Goal: Task Accomplishment & Management: Use online tool/utility

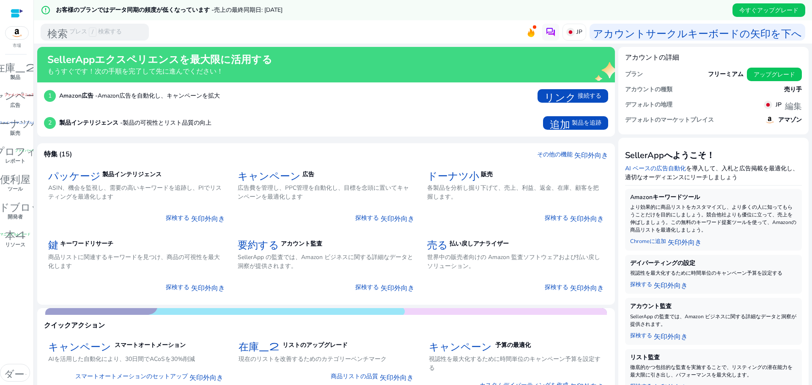
click at [502, 8] on div "error_outline お客様のプランではデータ同期の頻度が低くなっています - 売上の最終同期日: [DATE] 今すぐアップグレード" at bounding box center [423, 10] width 778 height 20
click at [126, 35] on div "検索 プレス / 検索する" at bounding box center [95, 32] width 108 height 17
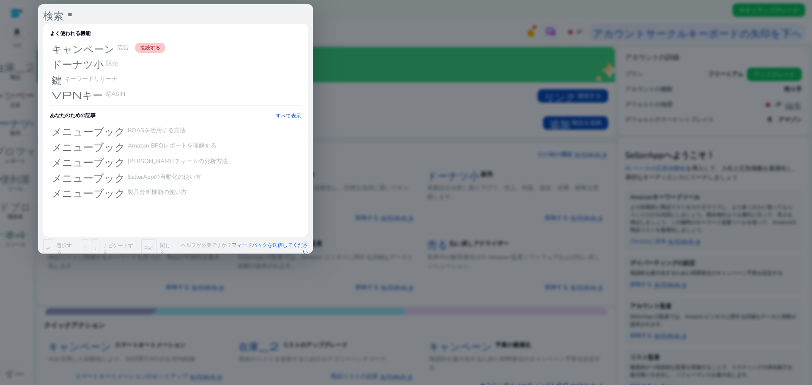
click at [367, 38] on div at bounding box center [406, 192] width 812 height 385
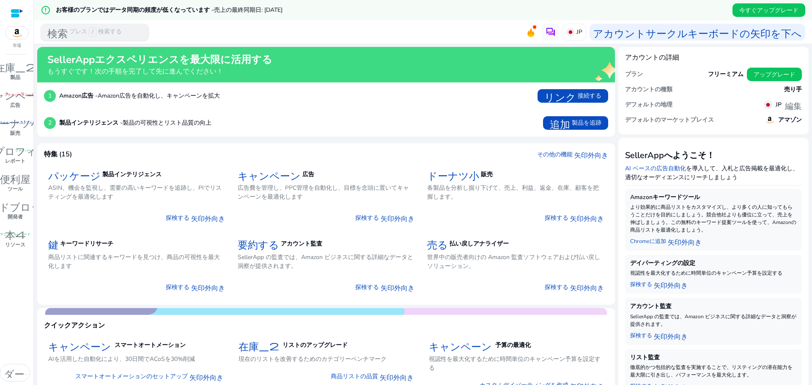
click at [55, 34] on font "検索" at bounding box center [57, 32] width 20 height 12
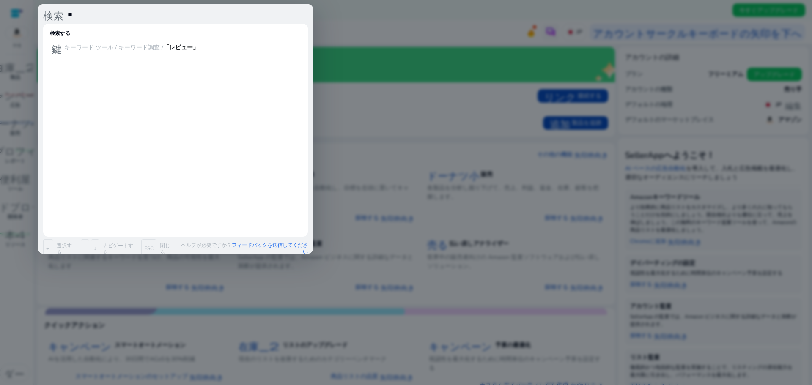
type input "*"
type input "******"
drag, startPoint x: 199, startPoint y: 44, endPoint x: 196, endPoint y: 40, distance: 5.2
click at [196, 41] on div "鍵 キーワードツール / キーワード調査 / 「レビュー」 検索" at bounding box center [175, 48] width 251 height 14
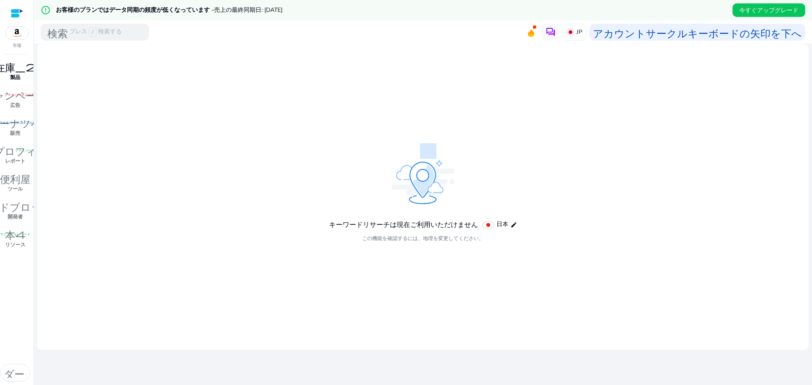
click at [11, 81] on p "製品" at bounding box center [15, 78] width 10 height 8
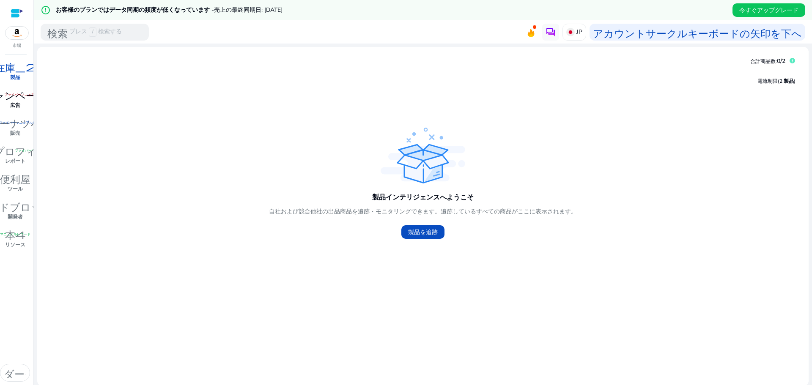
click at [25, 104] on link "キャンペーン ファイバーマニュアルレコード 広告" at bounding box center [15, 102] width 30 height 28
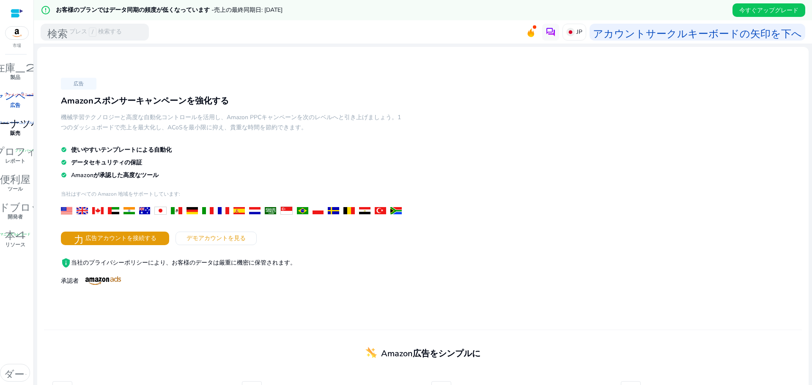
click at [23, 130] on link "ドーナツ小 ファイバーマニュアルレコード 販売" at bounding box center [15, 129] width 30 height 28
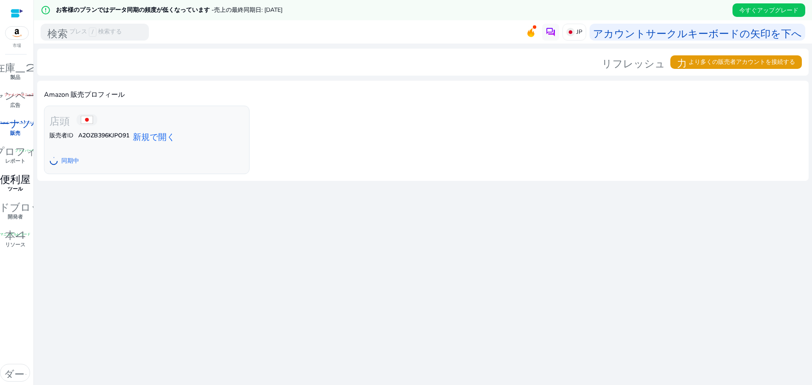
click at [27, 179] on font "便利屋" at bounding box center [15, 178] width 30 height 12
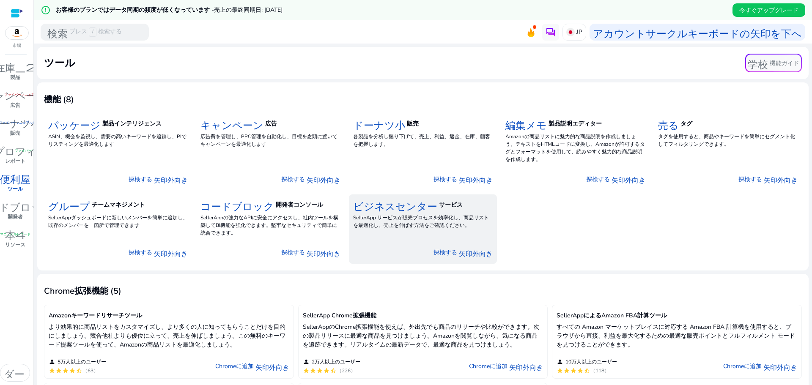
click at [417, 209] on font "ビジネスセンター" at bounding box center [395, 205] width 84 height 12
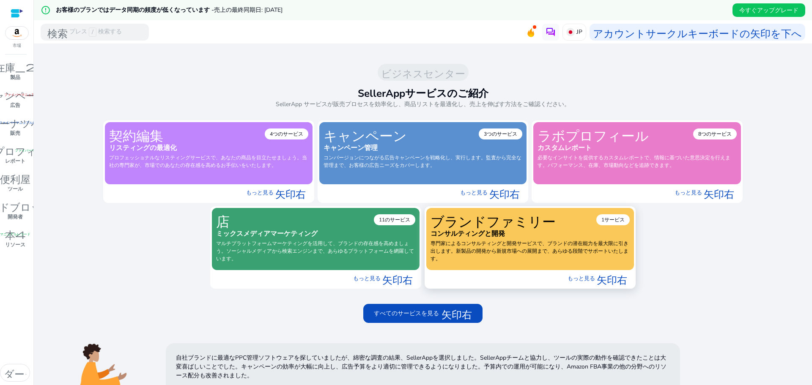
click at [541, 241] on font "専門家によるコンサルティングと開発サービスで、ブランドの潜在能力を最大限に引き出します。新製品の開発から新規市場への展開まで、あらゆる段階でサポートいたします。" at bounding box center [530, 251] width 198 height 22
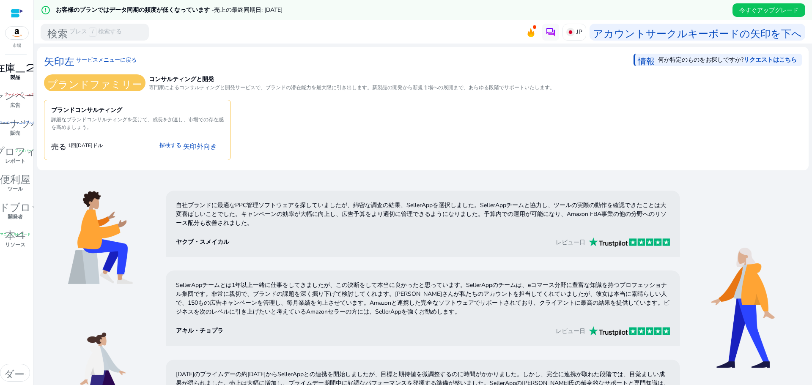
click at [11, 75] on font "製品" at bounding box center [15, 77] width 10 height 7
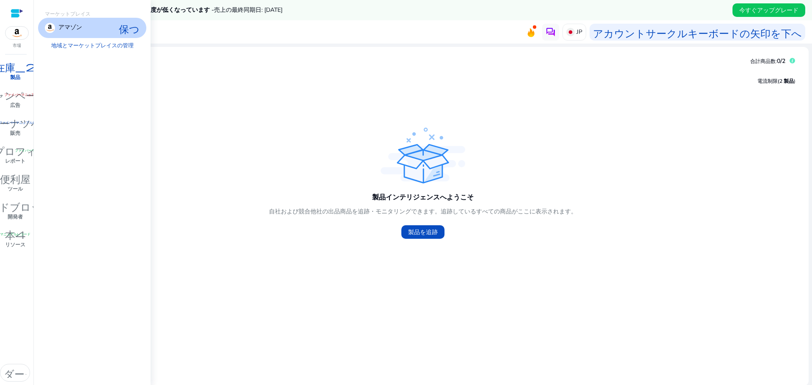
click at [19, 67] on font "在庫_2" at bounding box center [15, 66] width 41 height 12
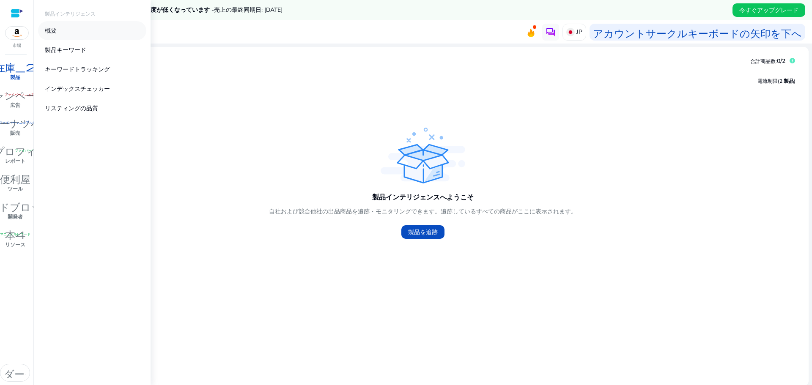
click at [55, 32] on font "概要" at bounding box center [51, 31] width 12 height 8
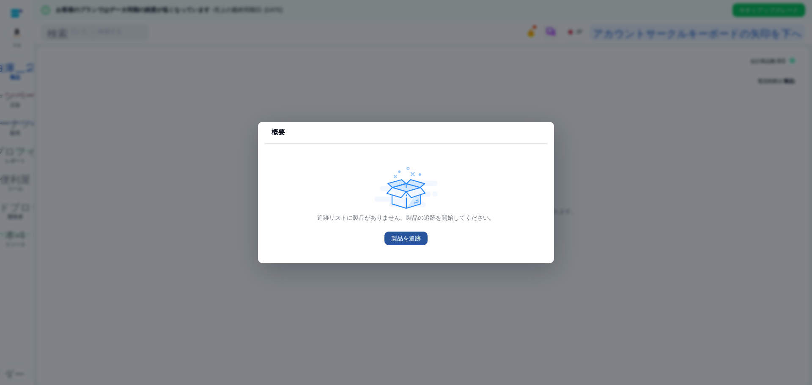
click at [394, 237] on font "製品を追跡" at bounding box center [406, 239] width 30 height 8
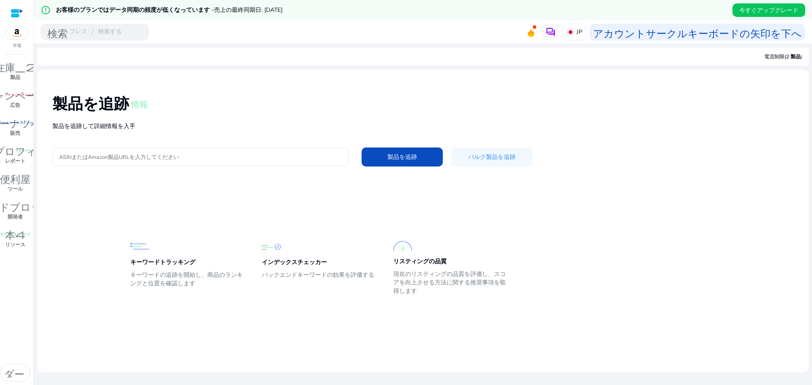
click at [217, 130] on p "製品を追跡して詳細情報を入手" at bounding box center [422, 126] width 741 height 9
click at [206, 154] on input "ASINまたはAmazon製品URLを入力してください" at bounding box center [200, 156] width 283 height 9
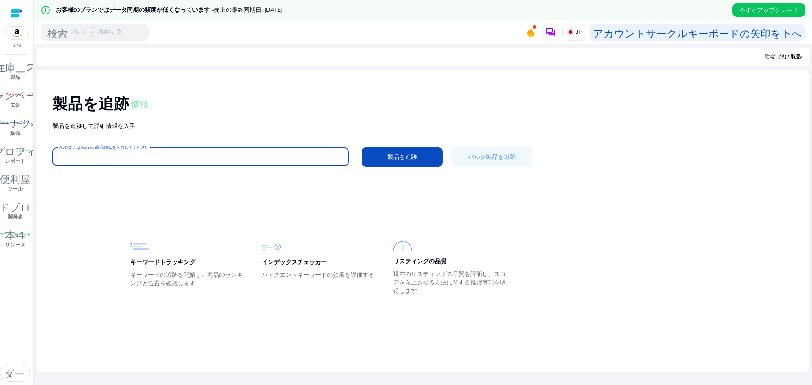
type input "**********"
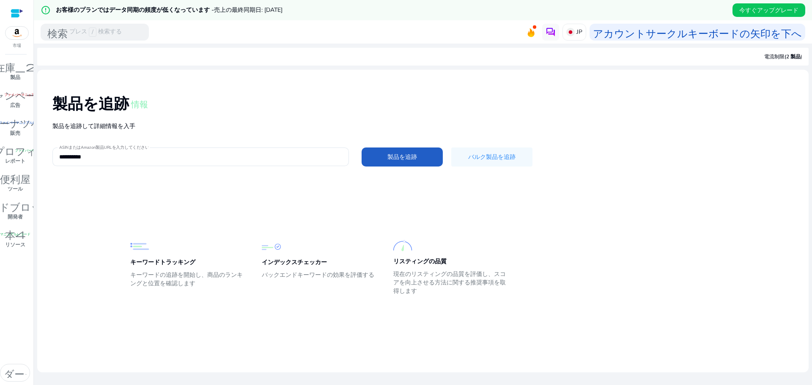
click at [374, 155] on span at bounding box center [402, 157] width 81 height 20
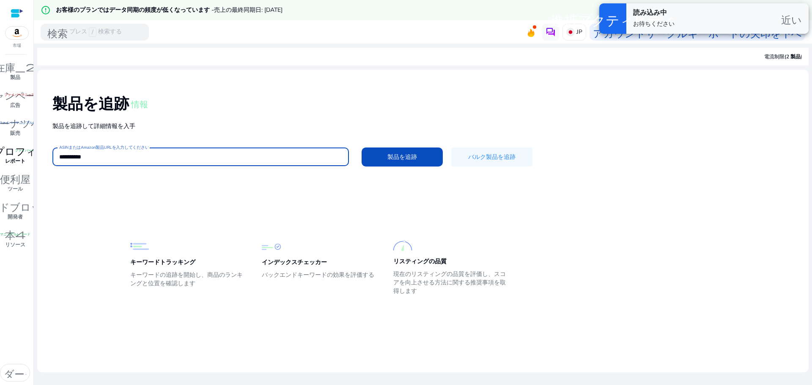
drag, startPoint x: 208, startPoint y: 156, endPoint x: 0, endPoint y: 159, distance: 208.2
click at [0, 159] on mat-sidenav-container "**********" at bounding box center [406, 192] width 812 height 385
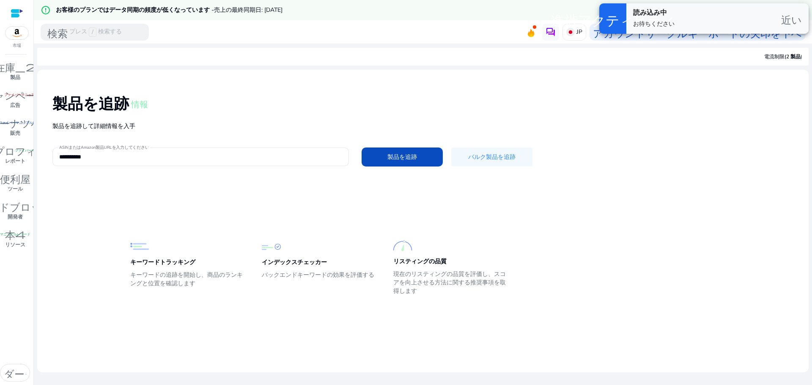
click at [568, 199] on mat-card-content "**********" at bounding box center [423, 198] width 772 height 256
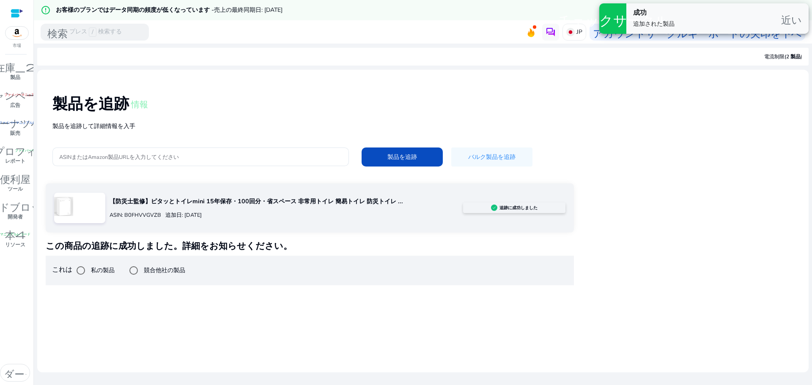
click at [98, 272] on font "私の製品" at bounding box center [103, 271] width 24 height 8
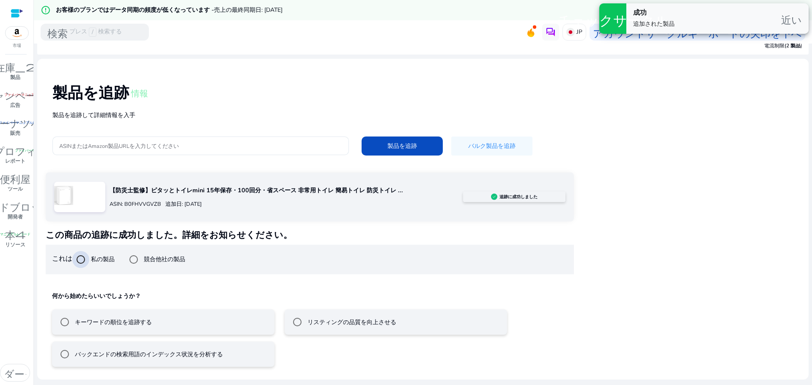
scroll to position [20, 0]
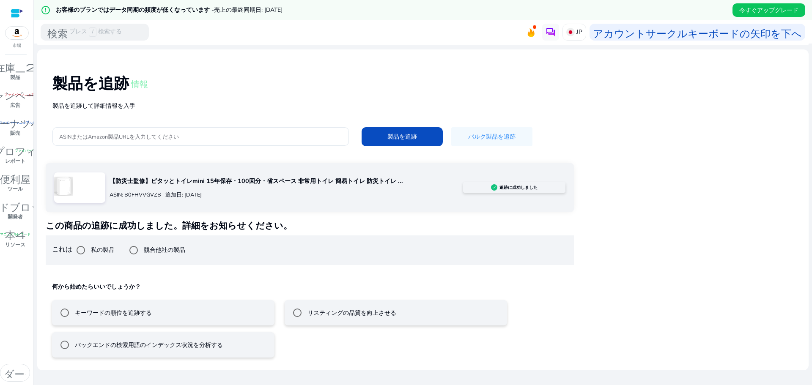
click at [134, 320] on div "キーワードの順位を追跡する" at bounding box center [104, 313] width 96 height 17
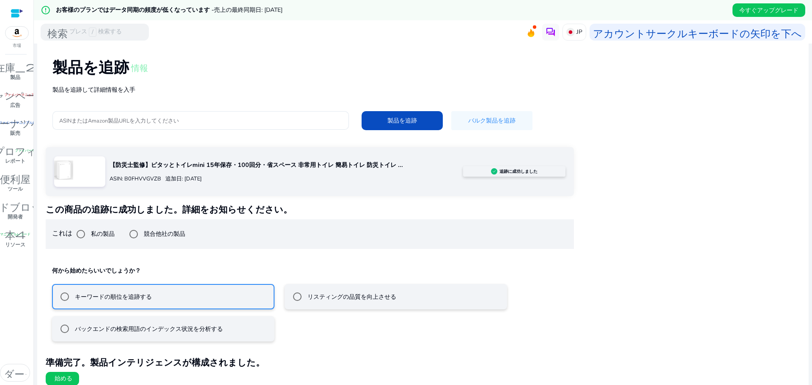
scroll to position [43, 0]
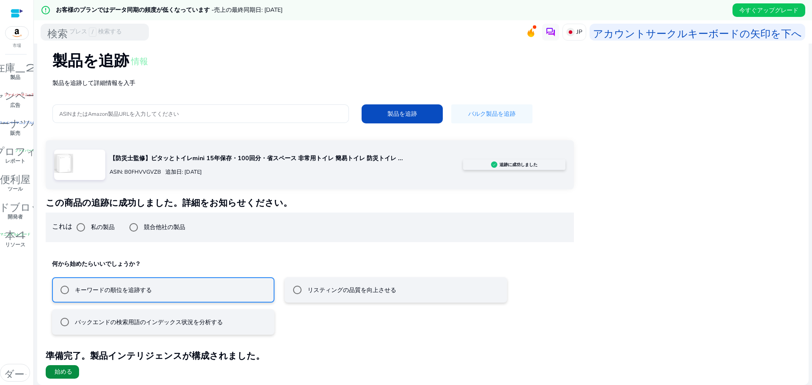
click at [69, 371] on font "始める" at bounding box center [64, 372] width 18 height 8
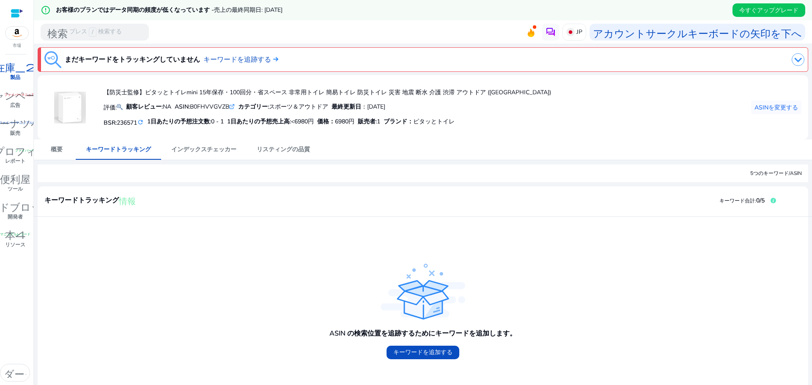
click at [14, 60] on div "在庫_2" at bounding box center [15, 67] width 54 height 14
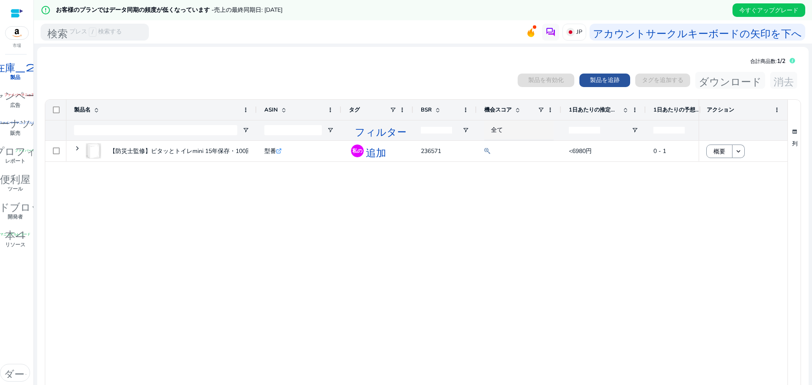
click at [595, 82] on font "製品を追跡" at bounding box center [605, 80] width 30 height 8
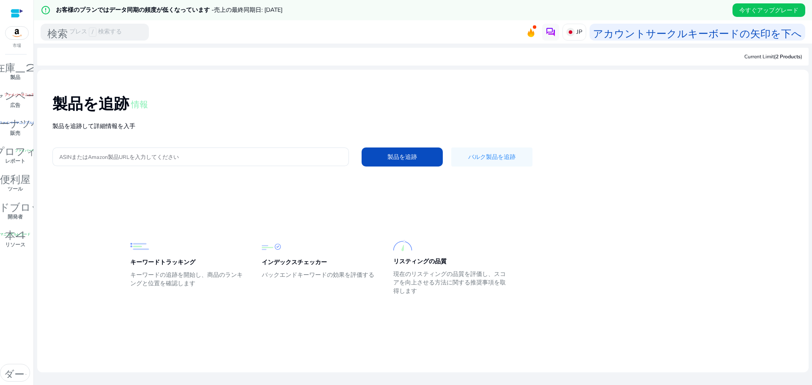
click at [280, 137] on div "製品を追跡 情報 製品を追跡して詳細情報を入手 ASINまたはAmazon製品URLを入力してください 製品を追跡 バルク製品を追跡" at bounding box center [423, 130] width 758 height 107
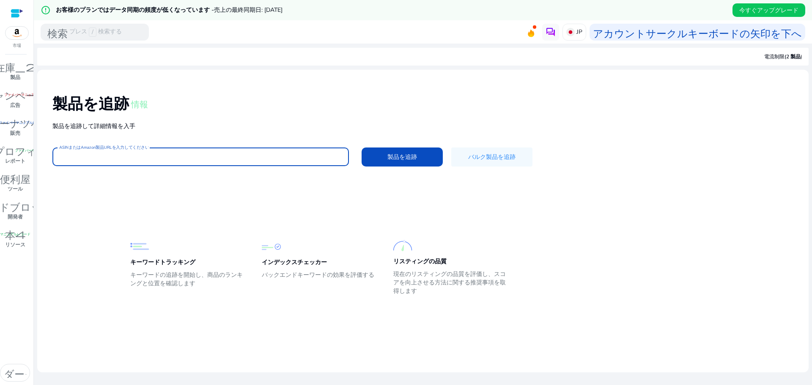
click at [189, 154] on input "ASINまたはAmazon製品URLを入力してください" at bounding box center [200, 156] width 283 height 9
click at [409, 162] on span at bounding box center [402, 157] width 81 height 20
type input "**********"
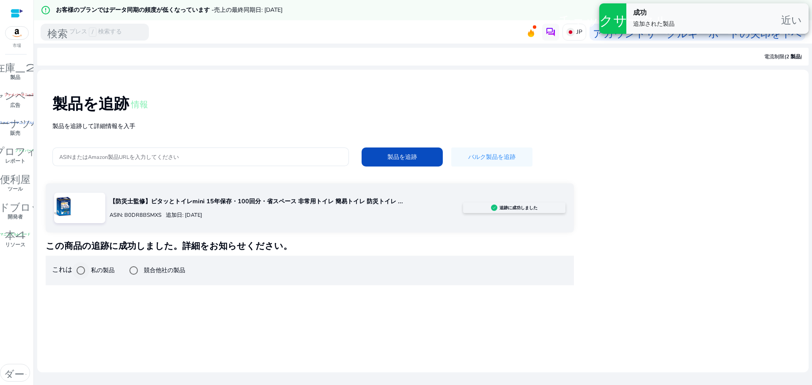
click at [94, 272] on font "私の製品" at bounding box center [103, 271] width 24 height 8
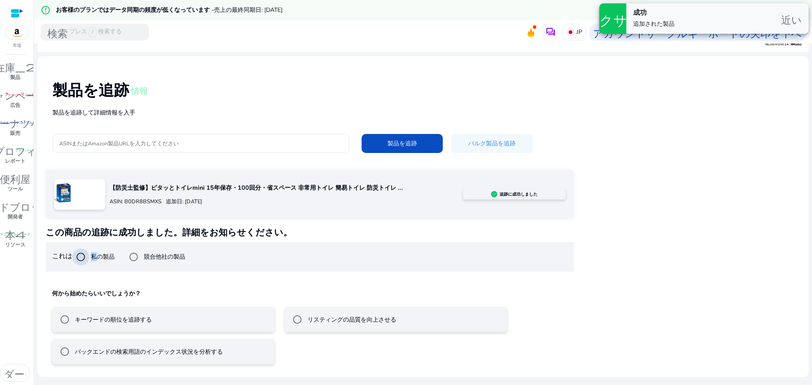
scroll to position [20, 0]
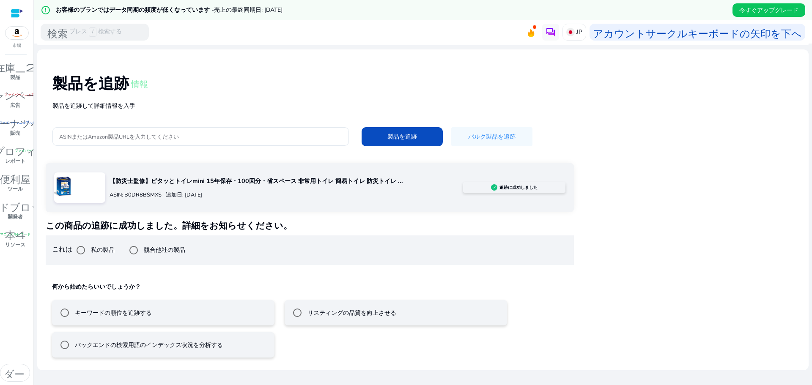
click at [154, 312] on mat-radio-button "キーワードの順位を追跡する" at bounding box center [163, 312] width 223 height 25
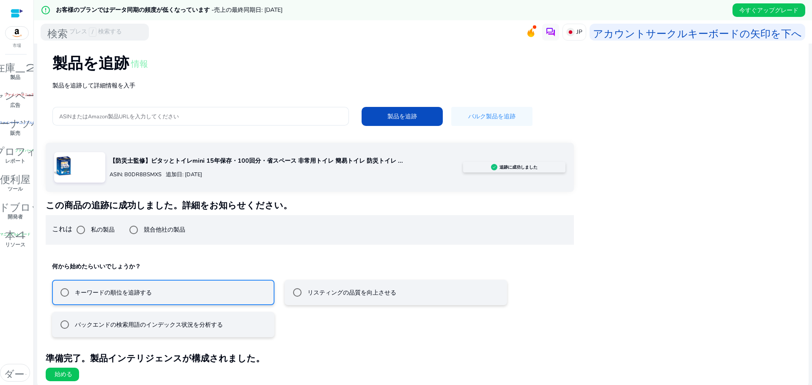
scroll to position [43, 0]
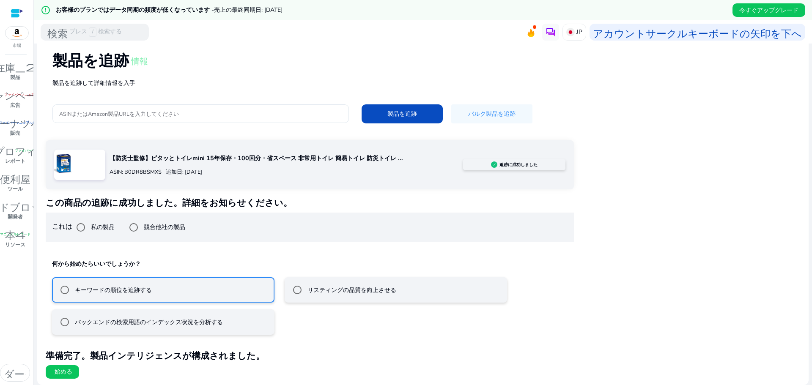
click at [54, 375] on span "始める" at bounding box center [62, 372] width 20 height 8
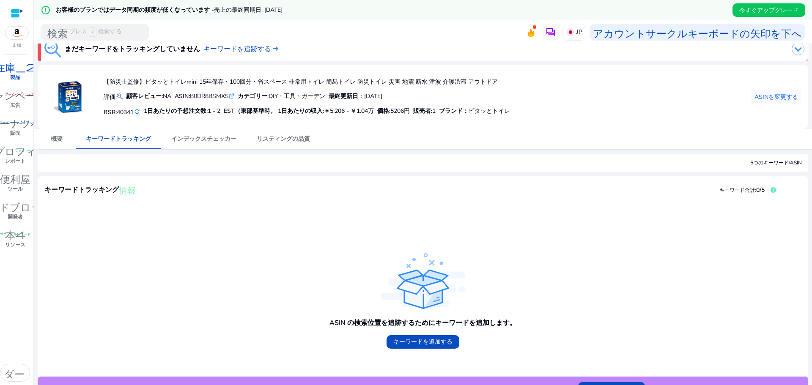
scroll to position [27, 0]
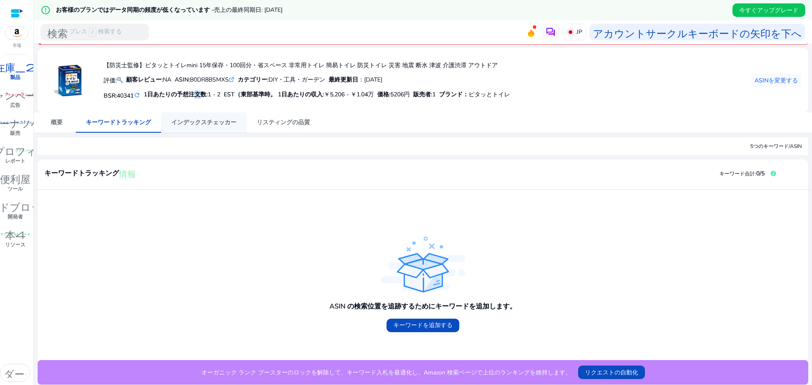
drag, startPoint x: 201, startPoint y: 111, endPoint x: 206, endPoint y: 124, distance: 14.0
click at [201, 113] on div "まだキーワードをトラッキングしていません キーワードを追跡する 【防災士監修】ピタッとトイレmini 15年保存・100回分・省スペース 非常用トイレ 簡易ト…" at bounding box center [423, 200] width 772 height 369
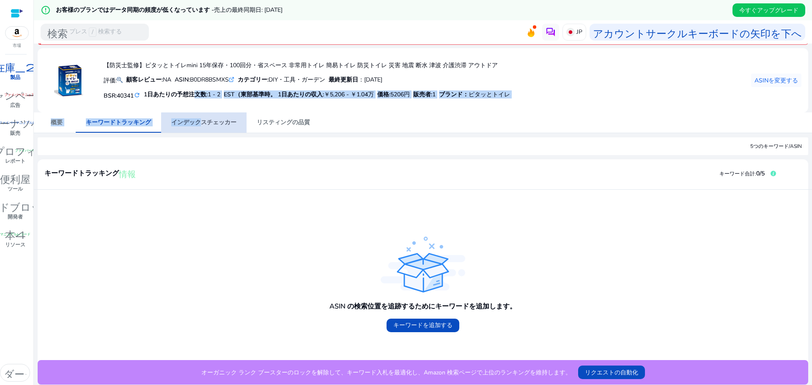
click at [206, 124] on font "インデックスチェッカー" at bounding box center [203, 122] width 65 height 8
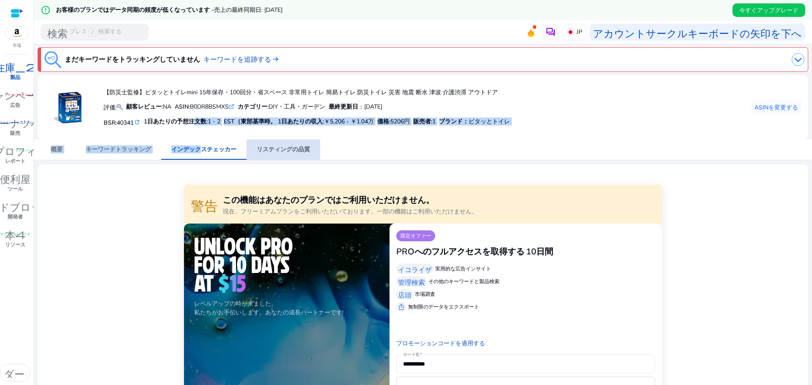
click at [294, 153] on font "リスティングの品質" at bounding box center [283, 150] width 53 height 8
click at [69, 149] on link "概要" at bounding box center [57, 150] width 38 height 20
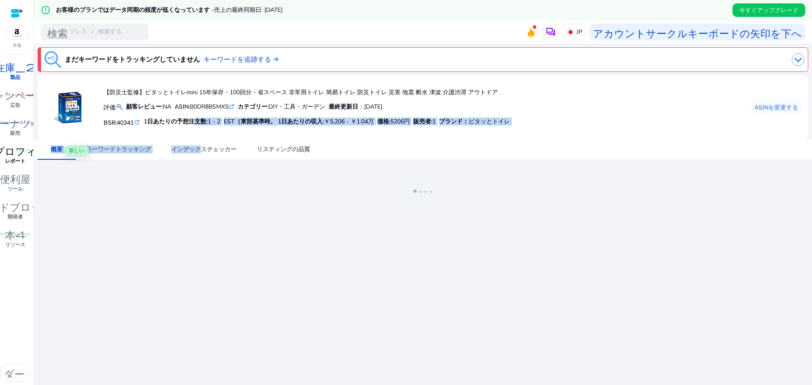
click at [27, 152] on font "ファイバーマニュアルレコード" at bounding box center [38, 150] width 47 height 4
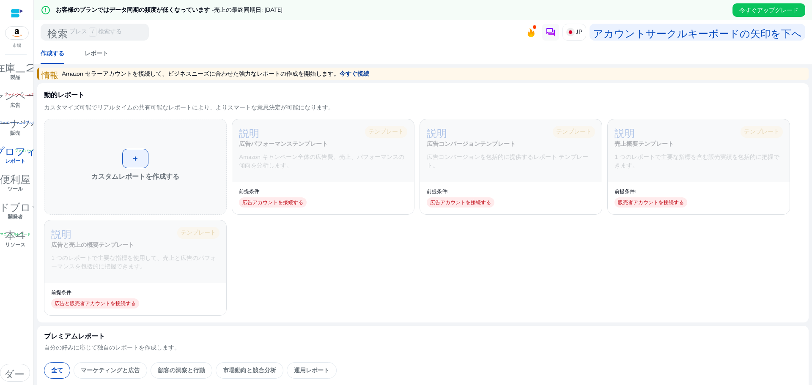
click at [359, 74] on font "今すぐ接続" at bounding box center [355, 74] width 30 height 8
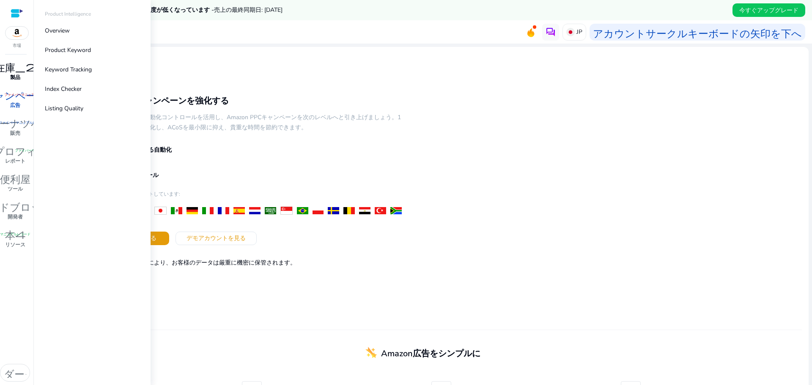
click at [29, 74] on link "在庫_2 製品" at bounding box center [15, 74] width 30 height 28
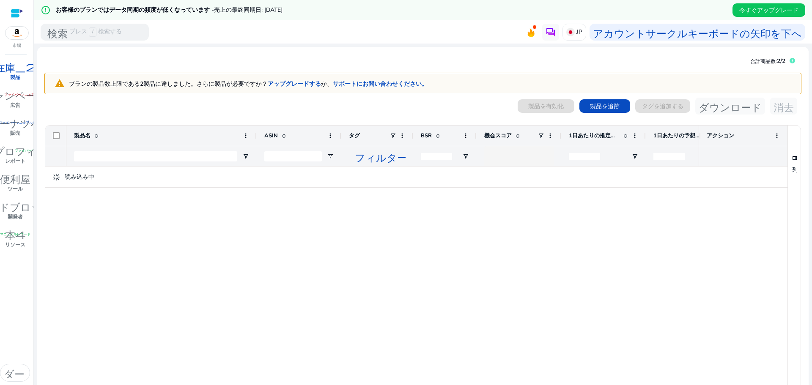
click at [438, 60] on mat-card "合計商品数: 2/2 warning プランの製品数上限である 2 製品に達しました。さらに製品が必要ですか？ アップグレードする か、 サポートにお問い合わ…" at bounding box center [423, 248] width 772 height 403
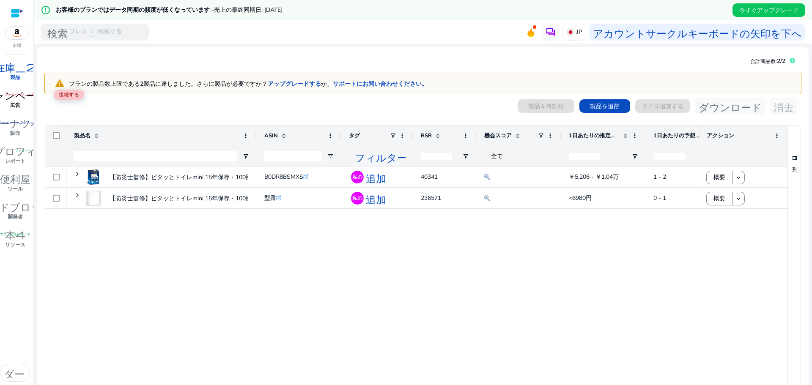
click at [8, 99] on font "キャンペーン" at bounding box center [15, 94] width 63 height 12
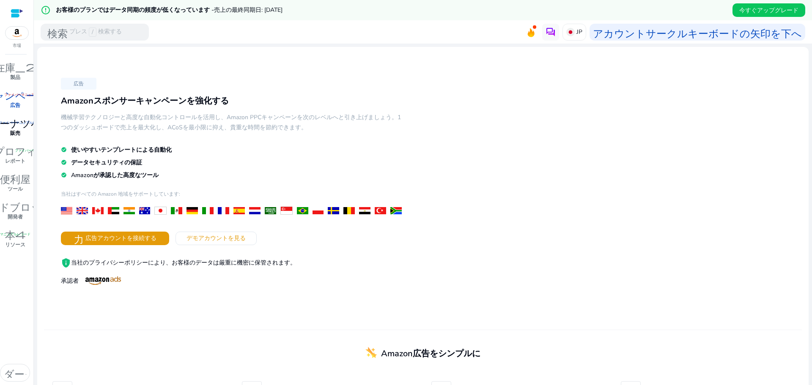
click at [1, 125] on font "ドーナツ小" at bounding box center [15, 122] width 52 height 12
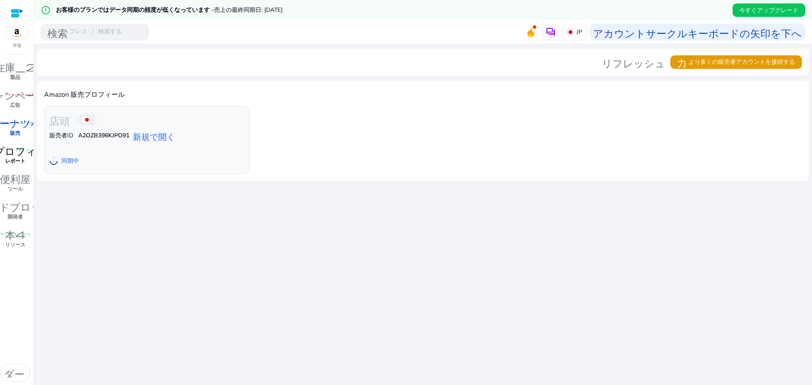
scroll to position [0, 29]
click at [77, 161] on font "同期中" at bounding box center [70, 161] width 18 height 8
click at [151, 138] on font "新規で開く" at bounding box center [154, 136] width 42 height 10
click at [22, 12] on div at bounding box center [17, 13] width 13 height 10
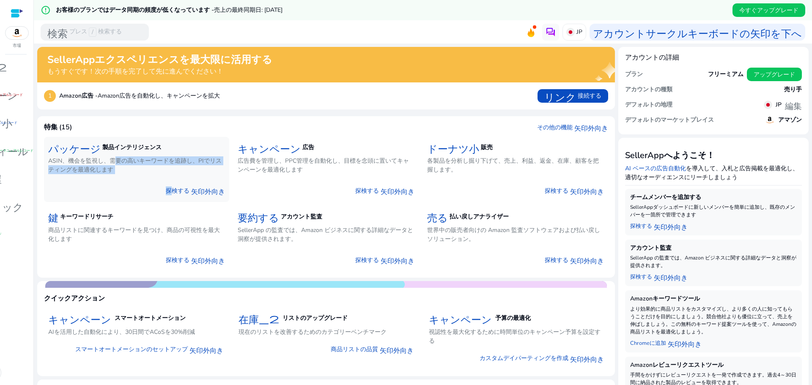
drag, startPoint x: 118, startPoint y: 161, endPoint x: 172, endPoint y: 184, distance: 58.8
click at [172, 184] on div "パッケージ 製品インテリジェンス ASIN、機会を監視し、需要の高いキーワードを追跡し、PIでリスティングを最適化します 探検する 矢印外向き" at bounding box center [136, 169] width 185 height 65
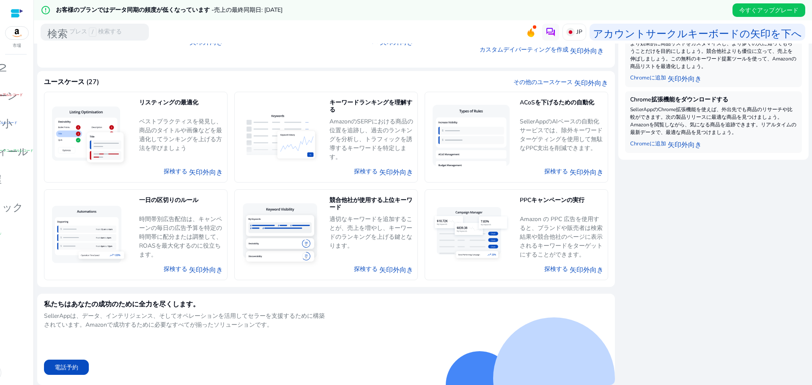
scroll to position [97, 0]
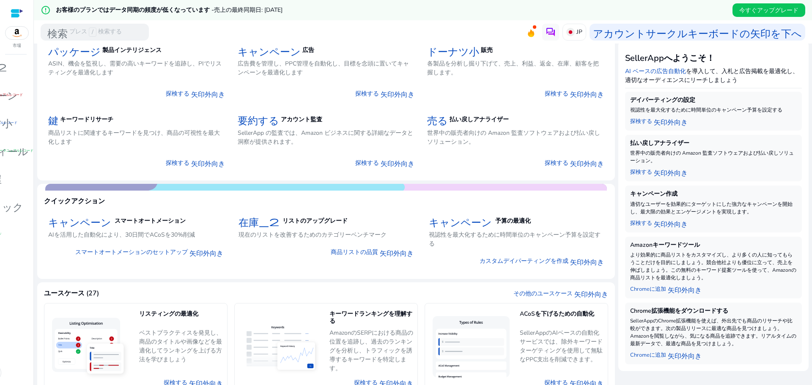
click at [0, 14] on div "市場" at bounding box center [16, 24] width 33 height 49
click at [11, 13] on div at bounding box center [17, 13] width 13 height 10
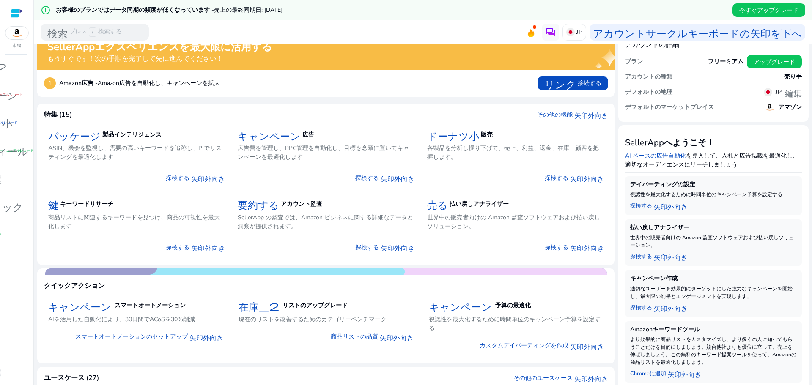
scroll to position [0, 0]
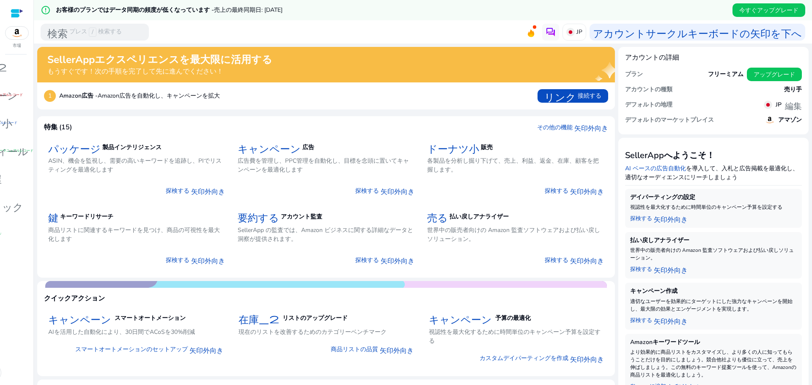
click at [14, 17] on div at bounding box center [17, 13] width 13 height 10
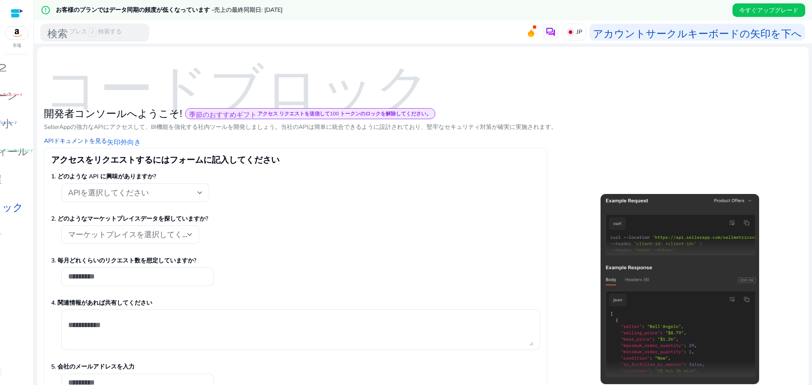
click at [73, 37] on font "プレス" at bounding box center [78, 31] width 18 height 9
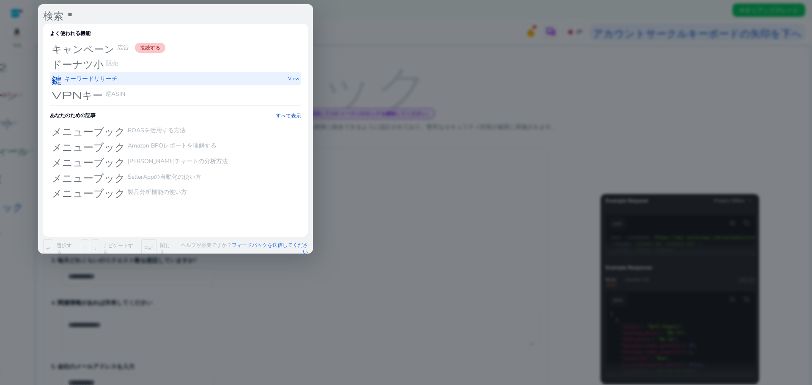
drag, startPoint x: 126, startPoint y: 80, endPoint x: 127, endPoint y: 72, distance: 8.6
click at [127, 72] on div "鍵 キーワードリサーチ View" at bounding box center [175, 79] width 251 height 14
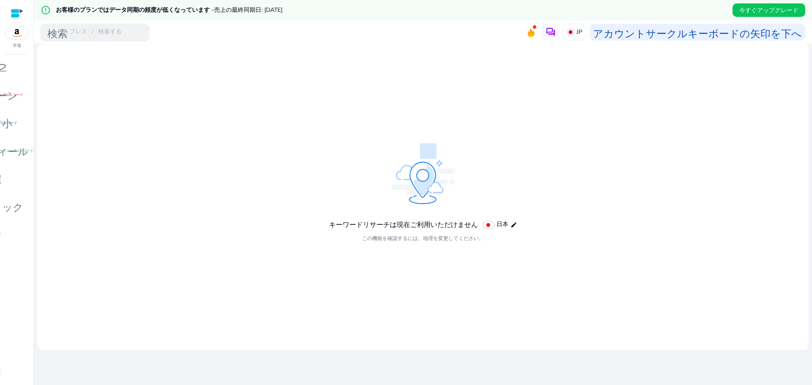
click at [59, 35] on font "検索" at bounding box center [57, 32] width 20 height 12
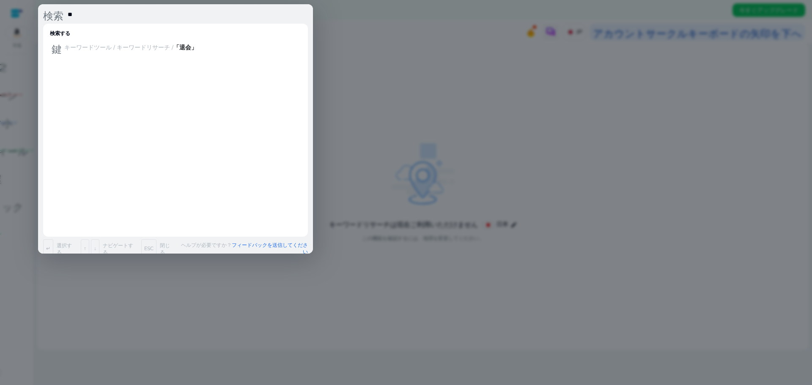
type input "**"
click at [27, 32] on div at bounding box center [406, 192] width 812 height 385
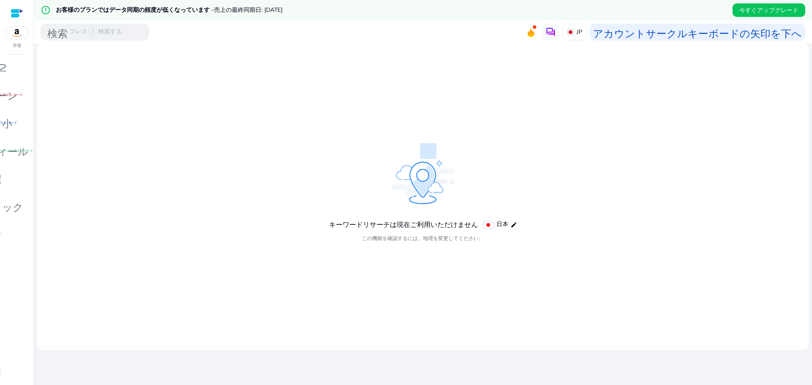
scroll to position [20, 0]
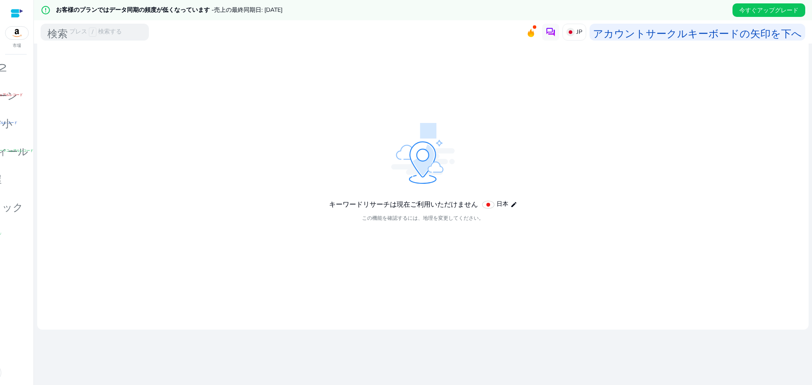
click at [28, 76] on div "在庫_2 製品 キャンペーン ファイバーマニュアルレコード 広告 ドーナツ小 ファイバーマニュアルレコード 販売 ラボプロフィール ファイバーマニュアルレコー…" at bounding box center [16, 223] width 33 height 326
